Goal: Task Accomplishment & Management: Manage account settings

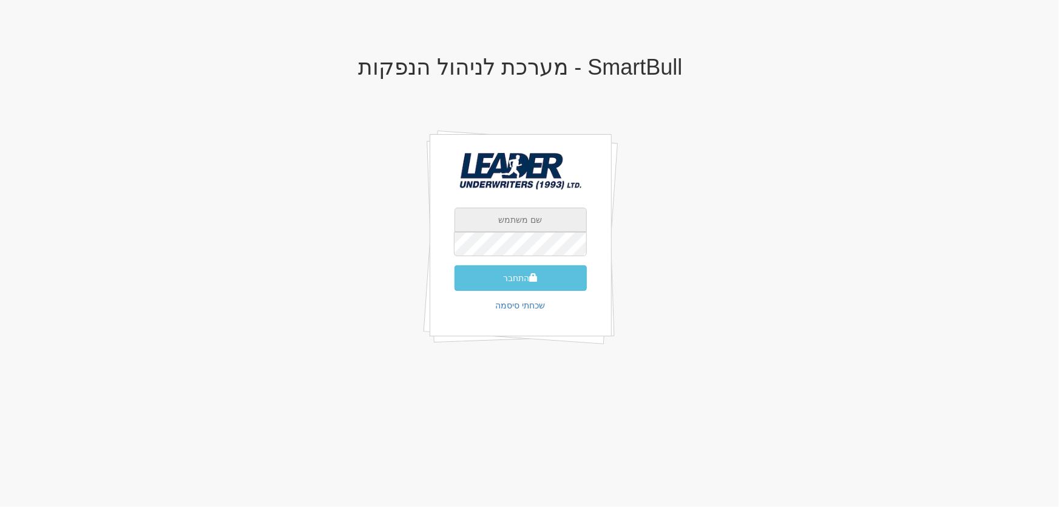
click at [496, 223] on input "text" at bounding box center [520, 220] width 132 height 24
type input "[EMAIL_ADDRESS][DOMAIN_NAME]"
click at [515, 279] on button "התחבר" at bounding box center [520, 277] width 132 height 25
click at [512, 214] on input "text" at bounding box center [520, 220] width 132 height 24
type input "[EMAIL_ADDRESS][DOMAIN_NAME]"
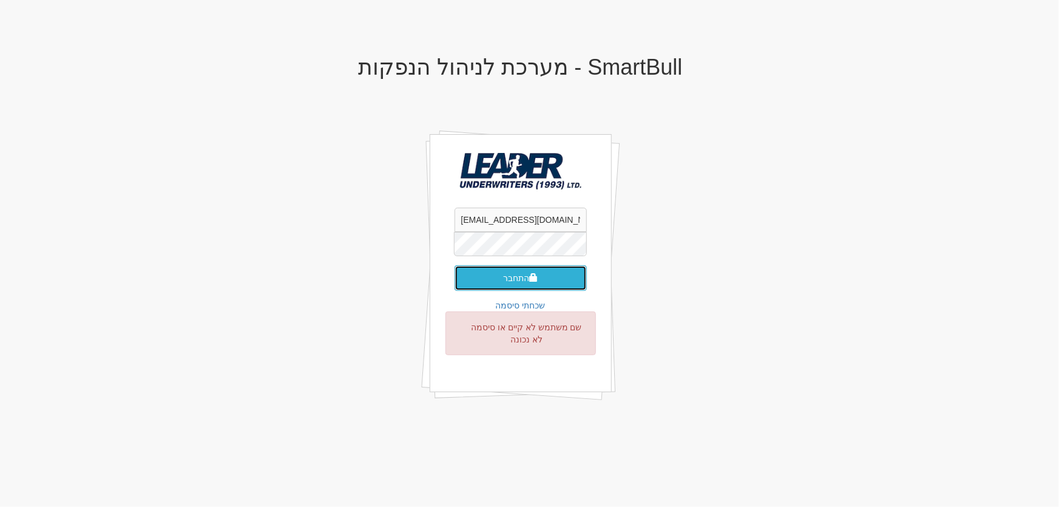
click at [518, 274] on button "התחבר" at bounding box center [520, 277] width 132 height 25
click at [517, 213] on input "text" at bounding box center [520, 220] width 132 height 24
type input "[EMAIL_ADDRESS][DOMAIN_NAME]"
click at [515, 279] on button "התחבר" at bounding box center [520, 277] width 132 height 25
click at [506, 220] on input "text" at bounding box center [520, 220] width 132 height 24
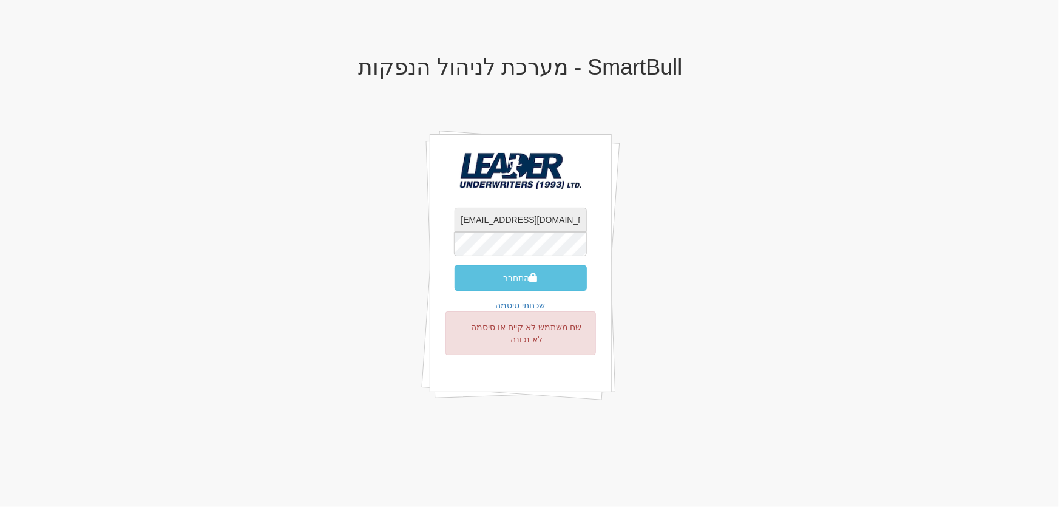
click at [496, 217] on input "[EMAIL_ADDRESS][DOMAIN_NAME]" at bounding box center [520, 220] width 132 height 24
type input "[EMAIL_ADDRESS][DOMAIN_NAME]"
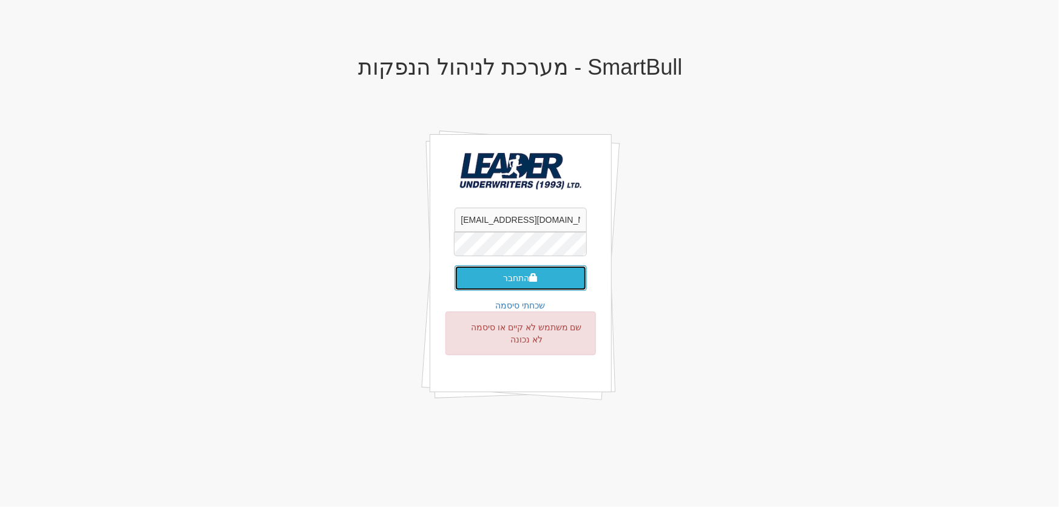
click at [510, 280] on button "התחבר" at bounding box center [520, 277] width 132 height 25
